Goal: Transaction & Acquisition: Purchase product/service

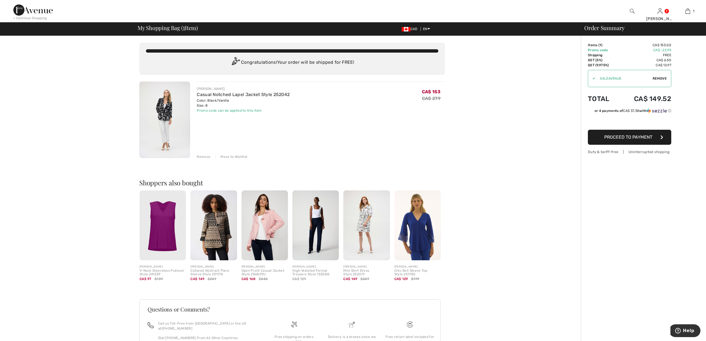
click at [236, 108] on div "Promo code can be applied to this item" at bounding box center [243, 110] width 93 height 5
click at [168, 112] on img at bounding box center [164, 119] width 51 height 76
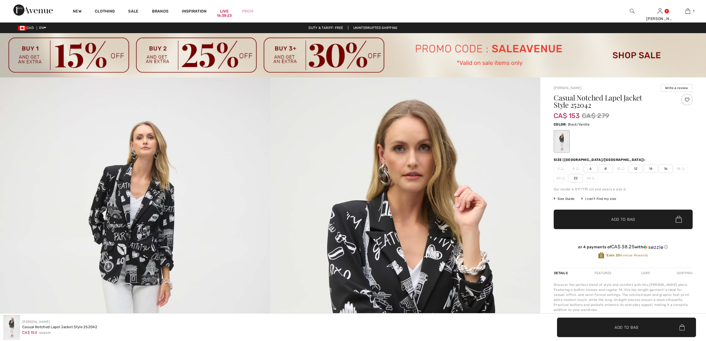
checkbox input "true"
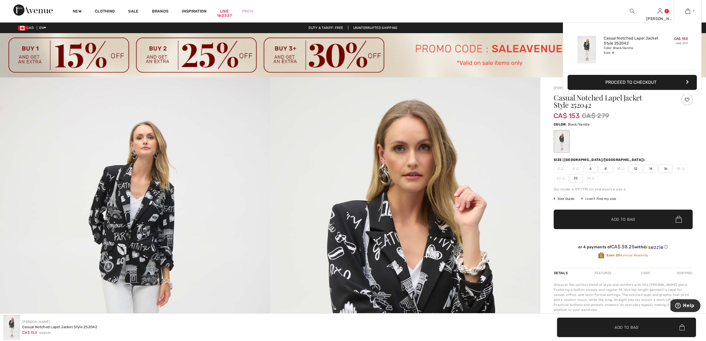
click at [686, 11] on img at bounding box center [688, 11] width 5 height 7
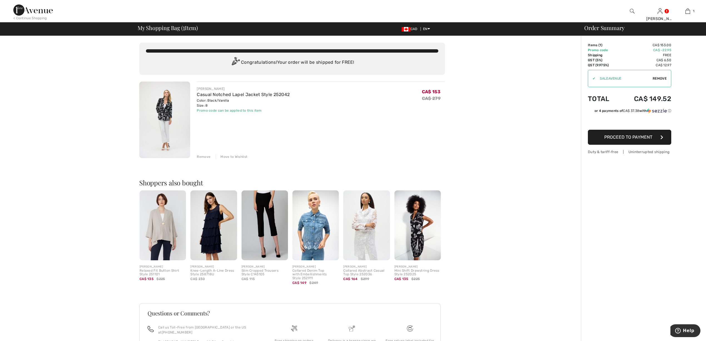
click at [175, 137] on img at bounding box center [164, 119] width 51 height 76
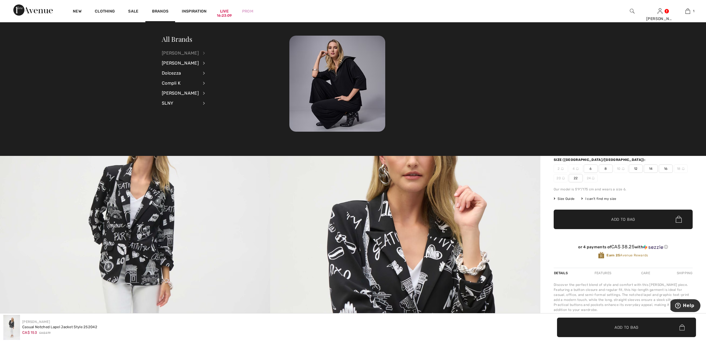
click at [190, 53] on div "[PERSON_NAME]" at bounding box center [180, 53] width 37 height 10
click at [214, 125] on link "Tops" at bounding box center [233, 126] width 43 height 9
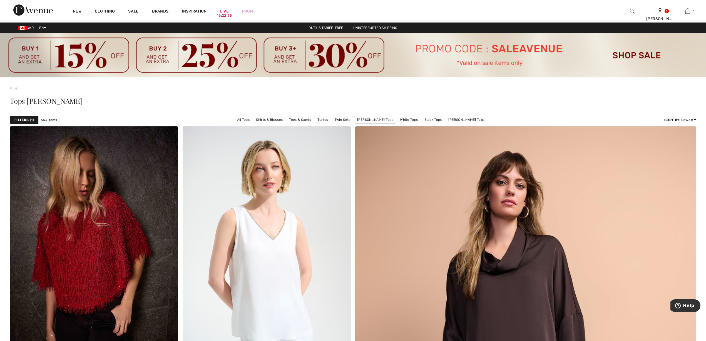
click at [31, 118] on span "1" at bounding box center [32, 119] width 4 height 5
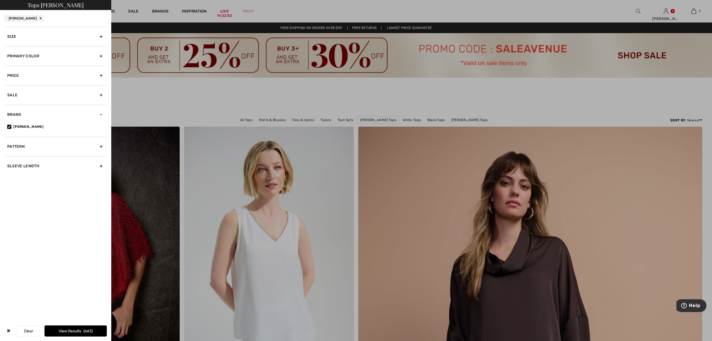
click at [99, 55] on div "Primary Color" at bounding box center [55, 55] width 102 height 19
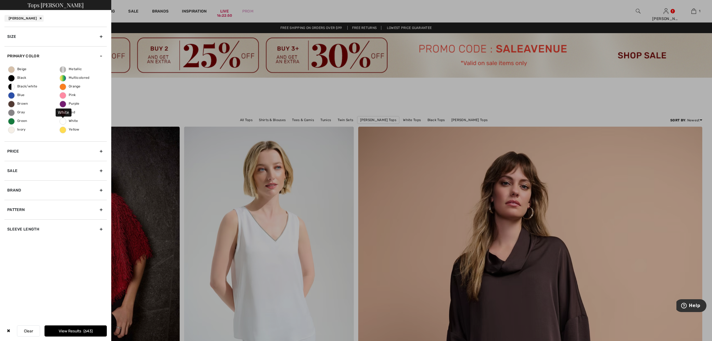
click at [61, 122] on span "White" at bounding box center [69, 121] width 18 height 4
click at [0, 0] on input "White" at bounding box center [0, 0] width 0 height 0
click at [14, 129] on span "Ivory" at bounding box center [17, 129] width 18 height 4
click at [0, 0] on input "Ivory" at bounding box center [0, 0] width 0 height 0
click at [11, 130] on label "Ivory" at bounding box center [11, 130] width 7 height 7
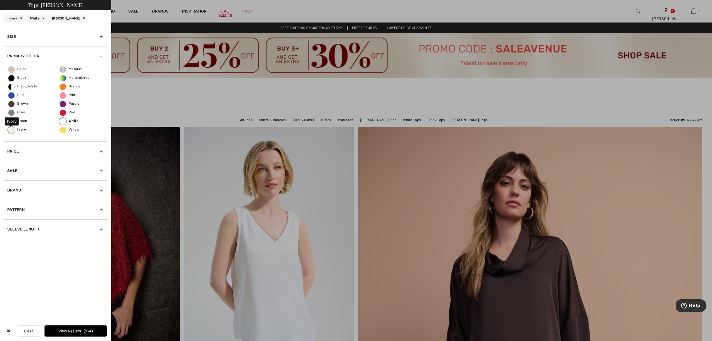
click at [0, 0] on input "Ivory" at bounding box center [0, 0] width 0 height 0
click at [82, 330] on button "View Results 22" at bounding box center [75, 330] width 62 height 11
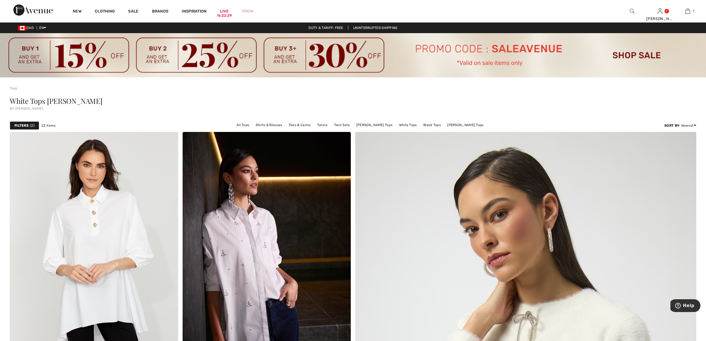
click at [29, 124] on div "Filters 2" at bounding box center [24, 125] width 29 height 8
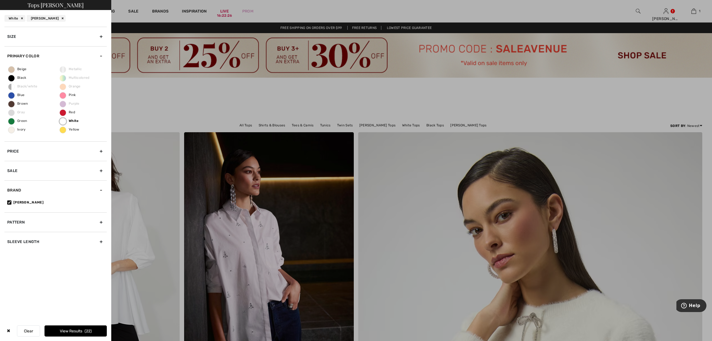
click at [100, 241] on div "Sleeve length" at bounding box center [55, 241] width 102 height 19
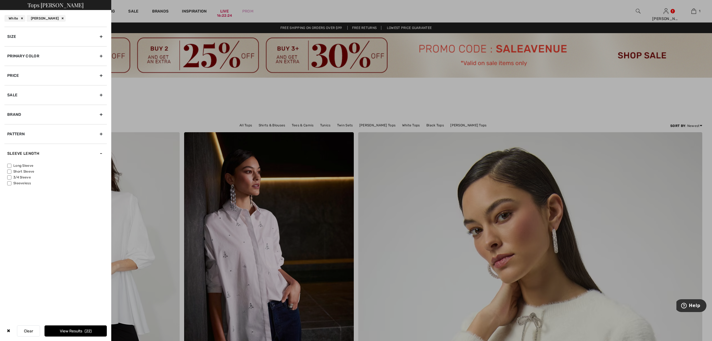
click at [9, 184] on input"] "Sleeveless" at bounding box center [9, 183] width 4 height 4
checkbox input"] "true"
click at [9, 172] on input"] "Short Sleeve" at bounding box center [9, 171] width 4 height 4
checkbox input"] "true"
click at [96, 330] on button "View Results 7" at bounding box center [75, 330] width 62 height 11
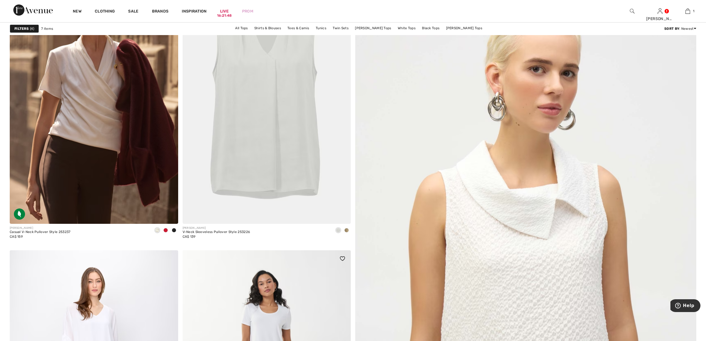
scroll to position [136, 0]
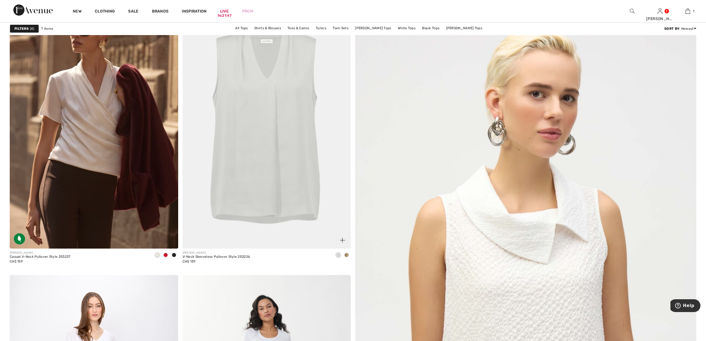
click at [273, 132] on img at bounding box center [267, 122] width 169 height 252
click at [19, 28] on strong "Filters" at bounding box center [21, 28] width 14 height 5
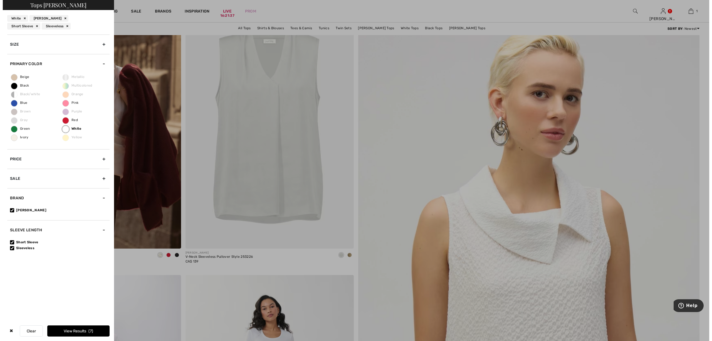
scroll to position [138, 0]
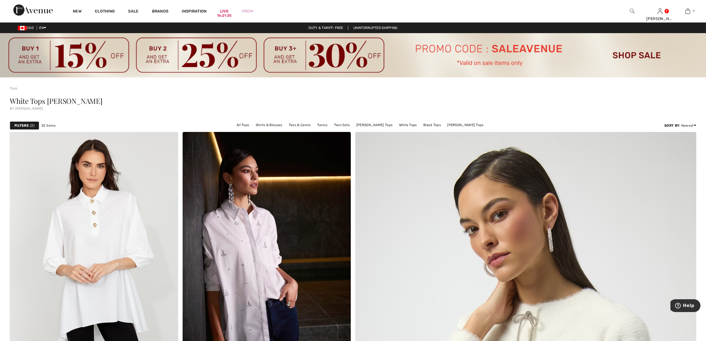
click at [29, 125] on div "Filters 2" at bounding box center [24, 125] width 29 height 8
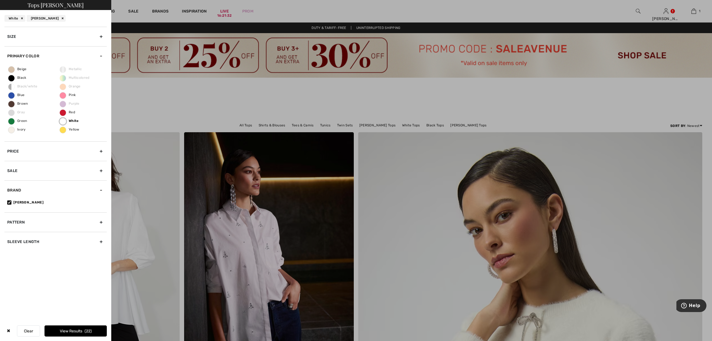
click at [11, 133] on div "Beige Black Black/white Blue Brown Gray Green Ivory Metallic Multicolored Orang…" at bounding box center [55, 104] width 102 height 76
click at [13, 129] on span "Ivory" at bounding box center [17, 129] width 18 height 4
click at [0, 0] on input "Ivory" at bounding box center [0, 0] width 0 height 0
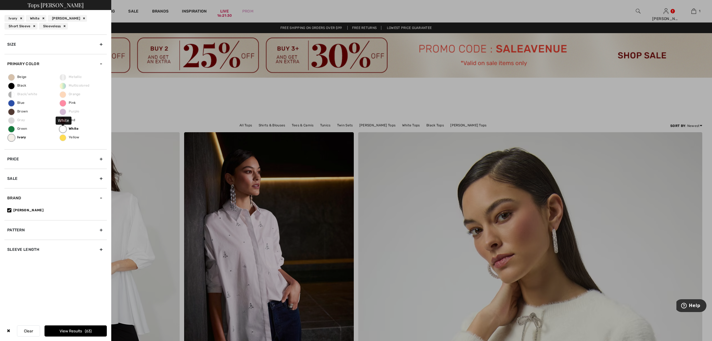
click at [65, 127] on label "White" at bounding box center [63, 129] width 7 height 7
click at [0, 0] on input "White" at bounding box center [0, 0] width 0 height 0
click at [81, 330] on button "View Results 59" at bounding box center [75, 330] width 62 height 11
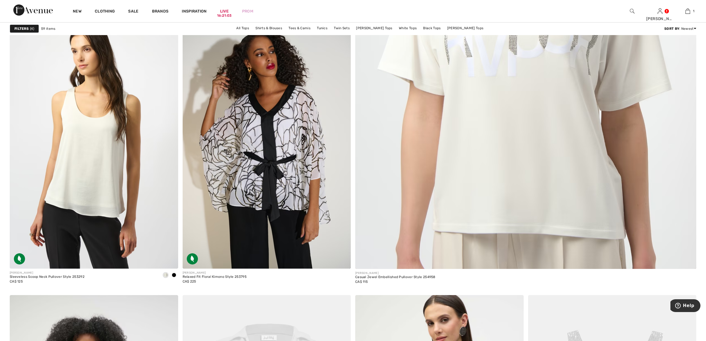
scroll to position [408, 0]
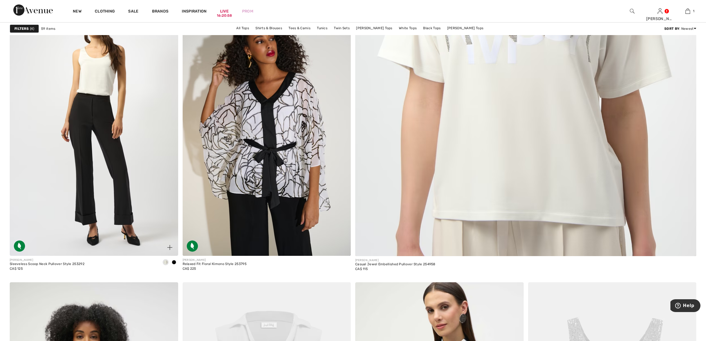
click at [96, 128] on img at bounding box center [94, 129] width 169 height 252
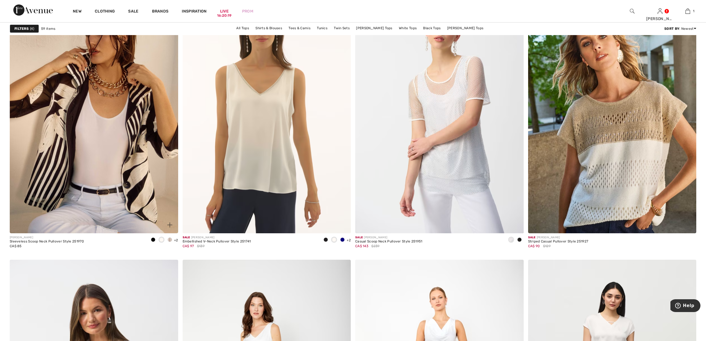
scroll to position [2855, 0]
click at [100, 156] on img at bounding box center [94, 106] width 169 height 252
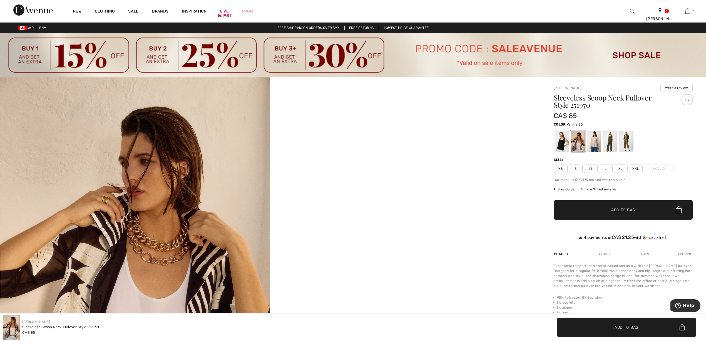
click at [578, 142] on div at bounding box center [578, 141] width 14 height 21
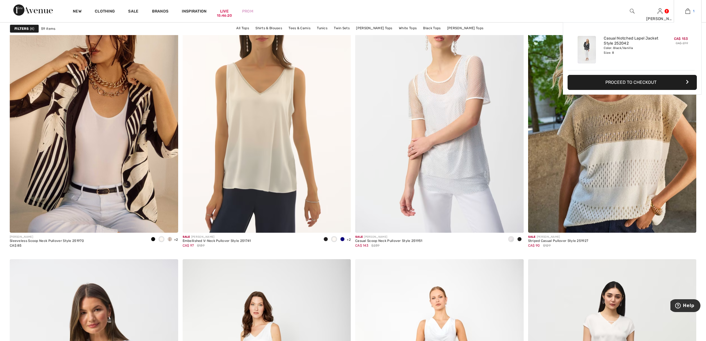
click at [690, 9] on link "1" at bounding box center [687, 11] width 27 height 7
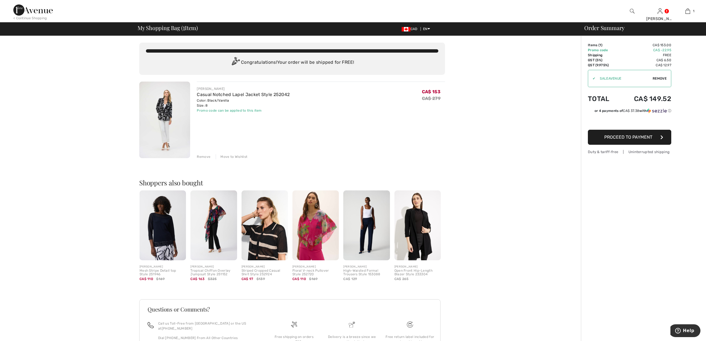
click at [44, 10] on img at bounding box center [32, 9] width 39 height 11
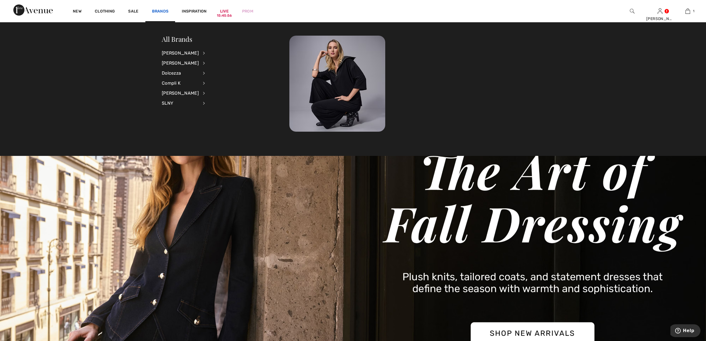
click at [159, 9] on link "Brands" at bounding box center [160, 12] width 17 height 6
click at [174, 73] on div "Dolcezza" at bounding box center [180, 73] width 37 height 10
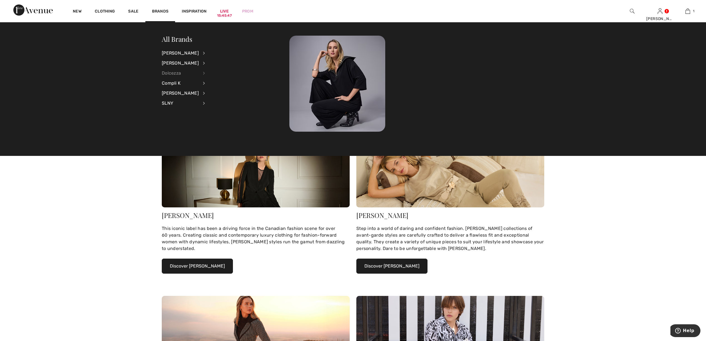
click at [187, 73] on div "Dolcezza" at bounding box center [180, 73] width 37 height 10
click at [239, 60] on link "Dresses & Jumpsuits" at bounding box center [233, 61] width 43 height 9
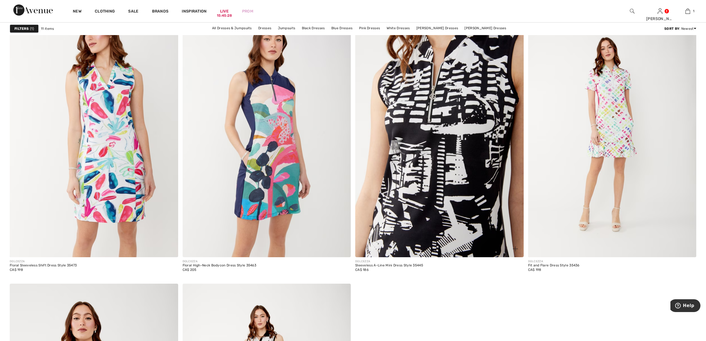
scroll to position [680, 0]
click at [442, 92] on img at bounding box center [439, 130] width 169 height 252
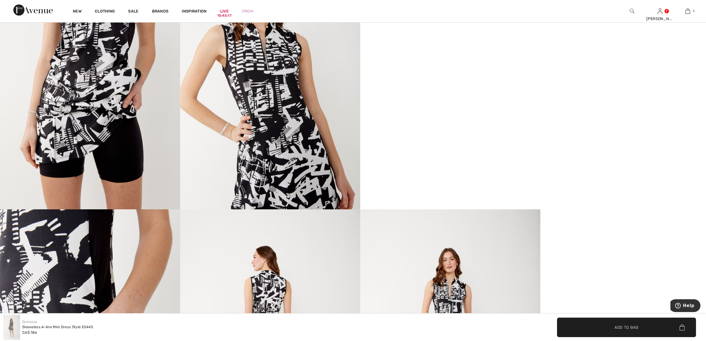
scroll to position [408, 0]
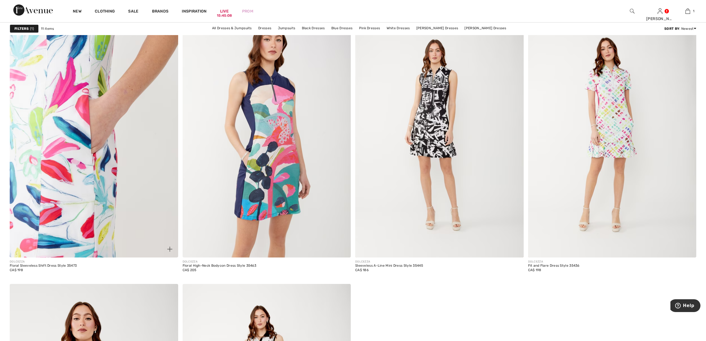
click at [80, 187] on img at bounding box center [94, 130] width 169 height 252
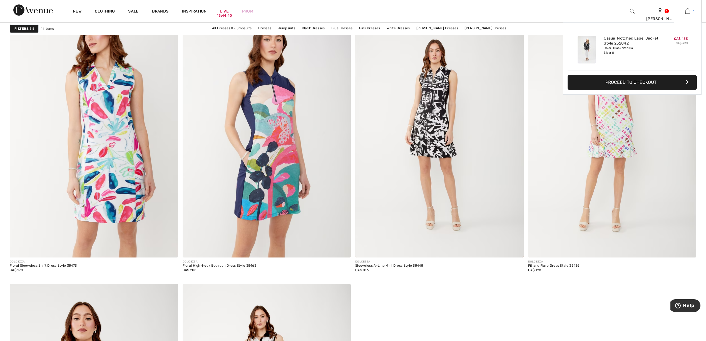
click at [686, 10] on img at bounding box center [688, 11] width 5 height 7
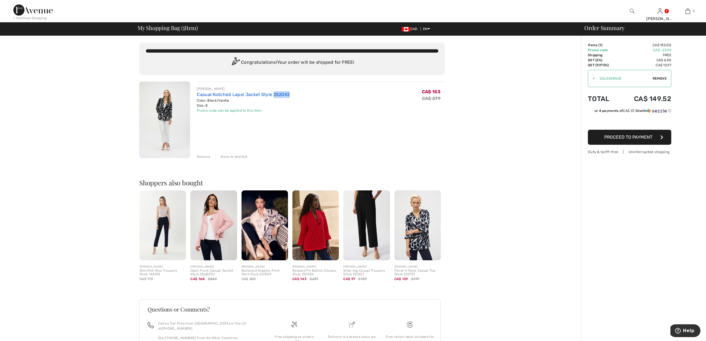
drag, startPoint x: 295, startPoint y: 94, endPoint x: 274, endPoint y: 95, distance: 21.4
click at [274, 95] on div "JOSEPH RIBKOFF Casual Notched Lapel Jacket Style 252042 Color: Black/Vanilla Si…" at bounding box center [321, 99] width 248 height 27
copy link "252042"
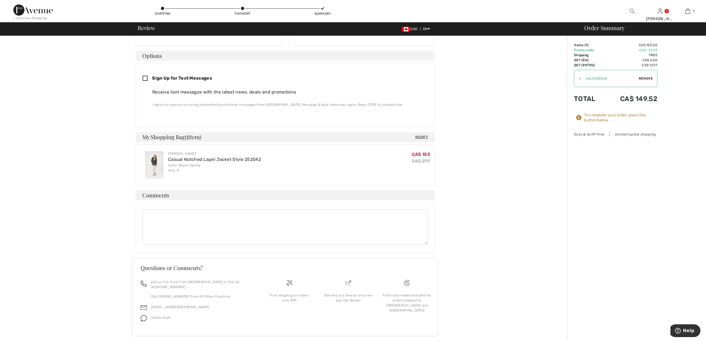
scroll to position [13, 0]
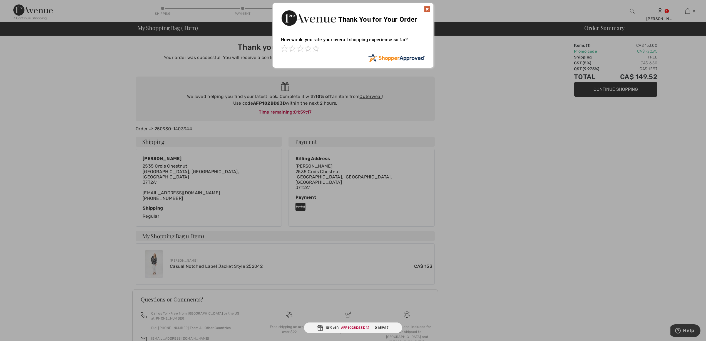
click at [486, 155] on div at bounding box center [353, 170] width 706 height 341
click at [427, 7] on img at bounding box center [427, 9] width 7 height 7
